Goal: Register for event/course

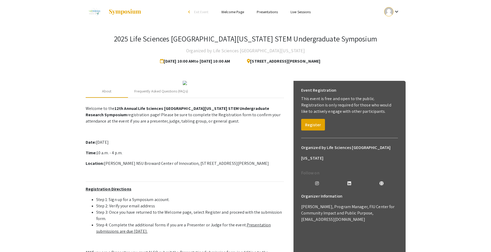
click at [269, 11] on link "Presentations" at bounding box center [267, 12] width 21 height 5
click at [271, 12] on link "Presentations" at bounding box center [267, 12] width 21 height 5
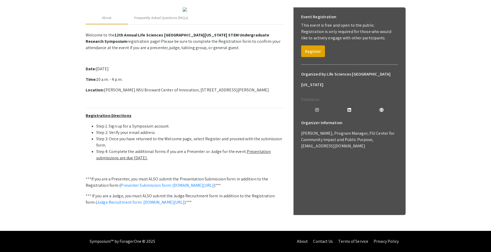
scroll to position [129, 0]
click at [207, 183] on link "Presenter Submission form: [DOMAIN_NAME][URL]" at bounding box center [167, 186] width 93 height 6
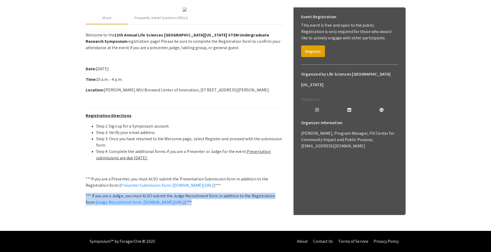
drag, startPoint x: 133, startPoint y: 203, endPoint x: 80, endPoint y: 189, distance: 54.9
click at [80, 189] on app-registration-page-preview "2025 Life Sciences [GEOGRAPHIC_DATA][US_STATE] STEM Undergraduate Symposium Org…" at bounding box center [245, 90] width 491 height 281
drag, startPoint x: 80, startPoint y: 189, endPoint x: 104, endPoint y: 194, distance: 23.9
copy p "*** If you are a Judge, you must ALSO submit the Judge Recruitment form in addi…"
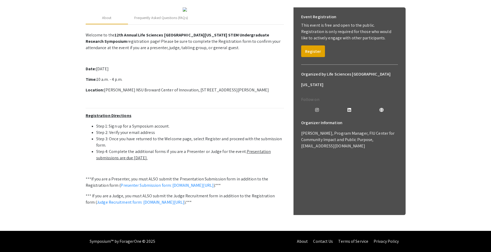
drag, startPoint x: 105, startPoint y: 0, endPoint x: 30, endPoint y: 133, distance: 153.0
click at [30, 133] on app-registration-page-preview "2025 Life Sciences [GEOGRAPHIC_DATA][US_STATE] STEM Undergraduate Symposium Org…" at bounding box center [245, 90] width 491 height 281
click at [437, 50] on app-registration-page-preview "2025 Life Sciences [GEOGRAPHIC_DATA][US_STATE] STEM Undergraduate Symposium Org…" at bounding box center [245, 90] width 491 height 281
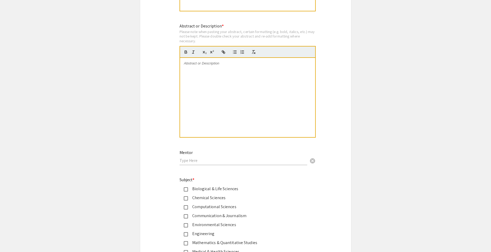
scroll to position [445, 0]
